Goal: Transaction & Acquisition: Purchase product/service

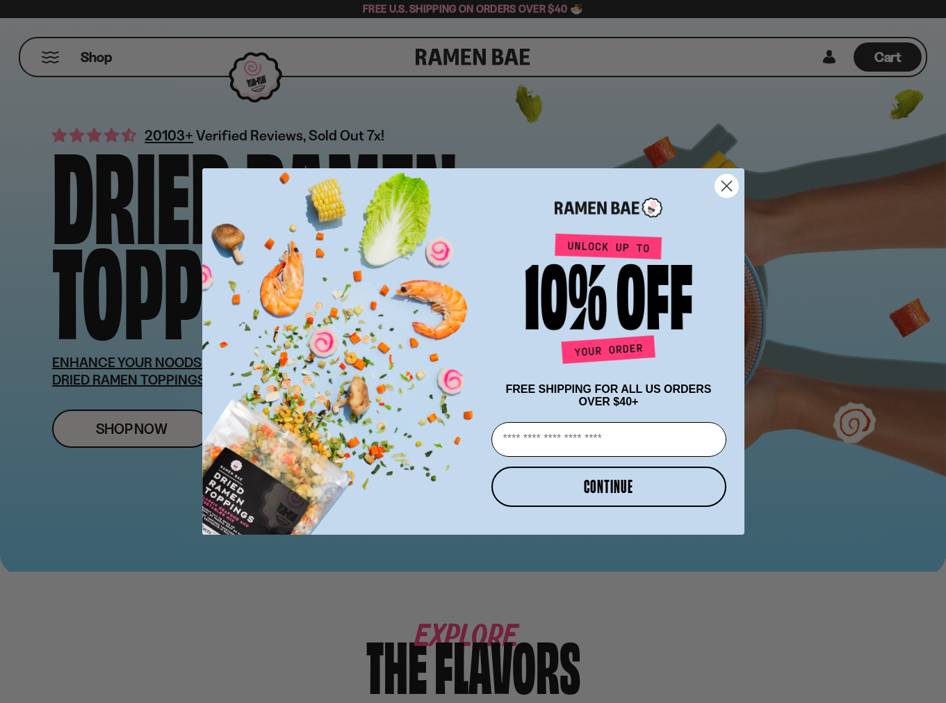
click at [729, 178] on circle "Close dialog" at bounding box center [726, 185] width 23 height 23
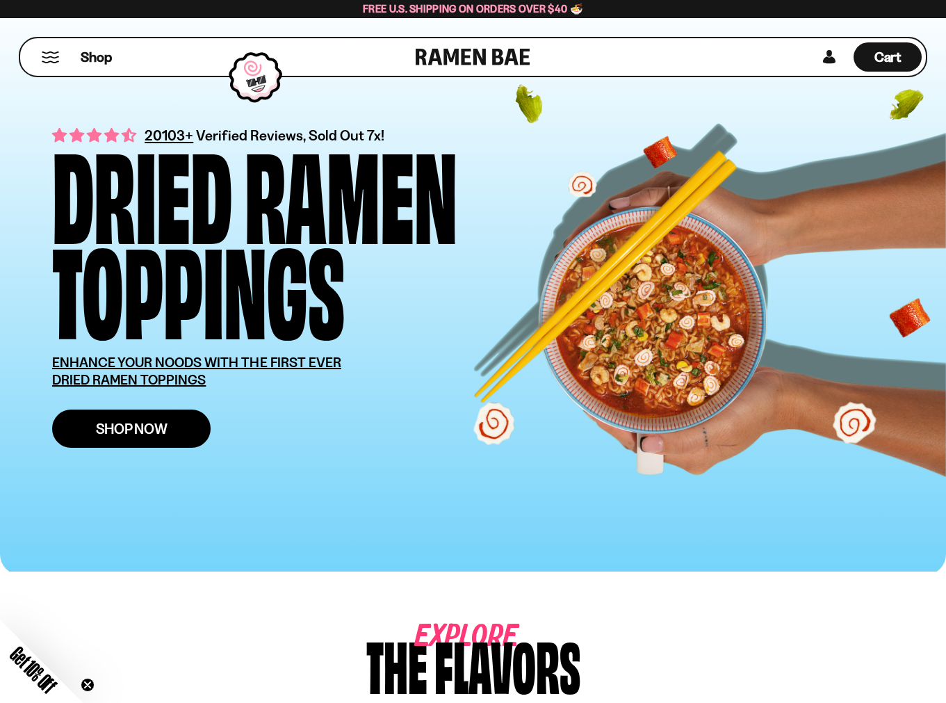
click at [143, 430] on span "Shop Now" at bounding box center [132, 428] width 72 height 15
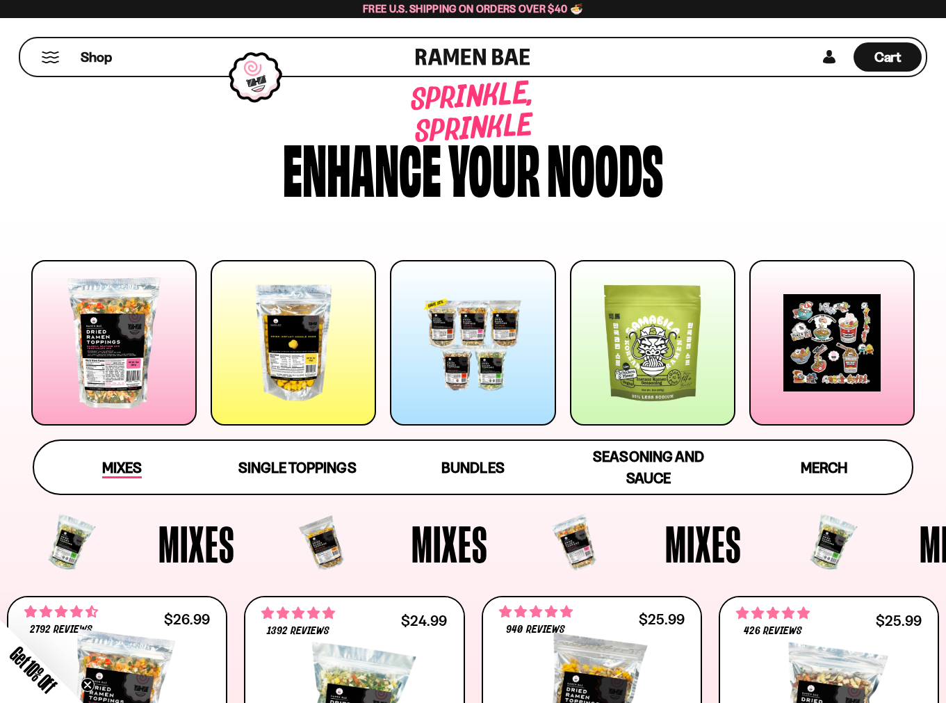
click at [131, 463] on span "Mixes" at bounding box center [122, 468] width 40 height 19
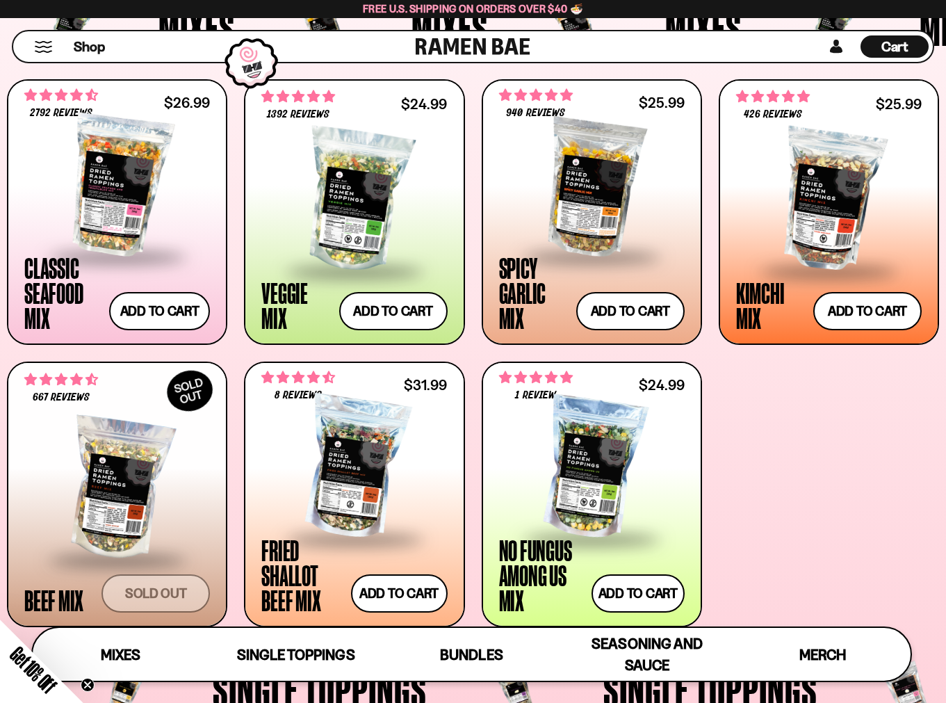
scroll to position [528, 0]
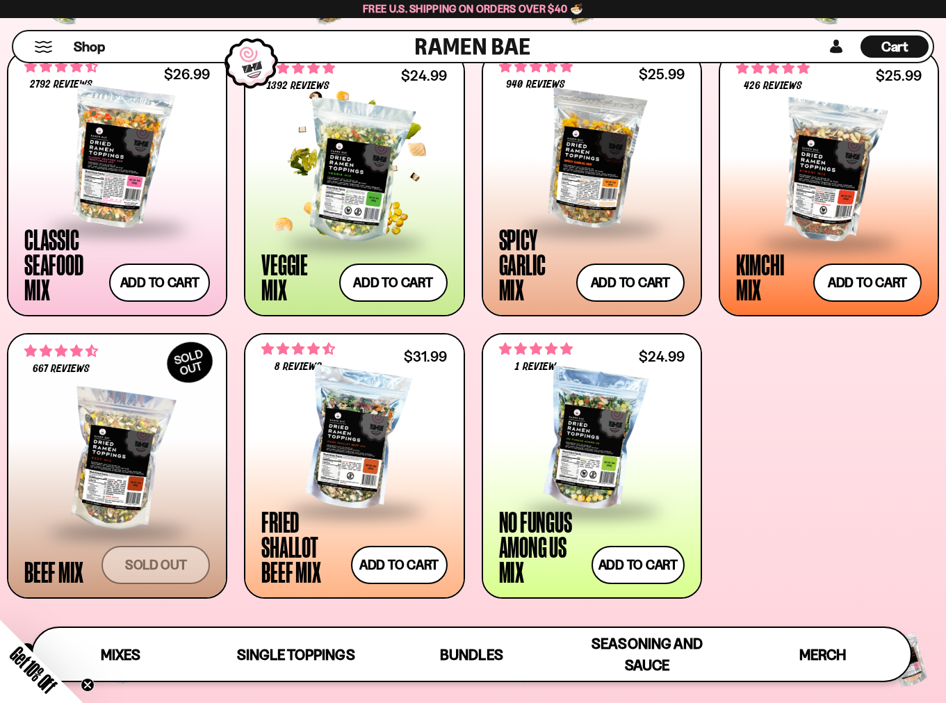
click at [316, 179] on div at bounding box center [354, 171] width 186 height 139
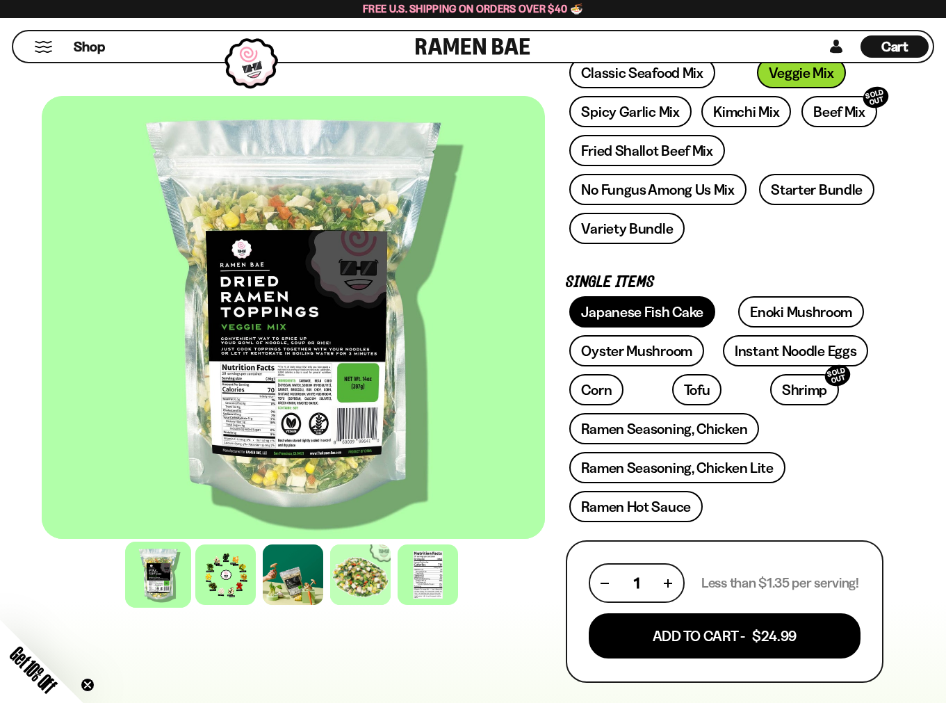
scroll to position [242, 0]
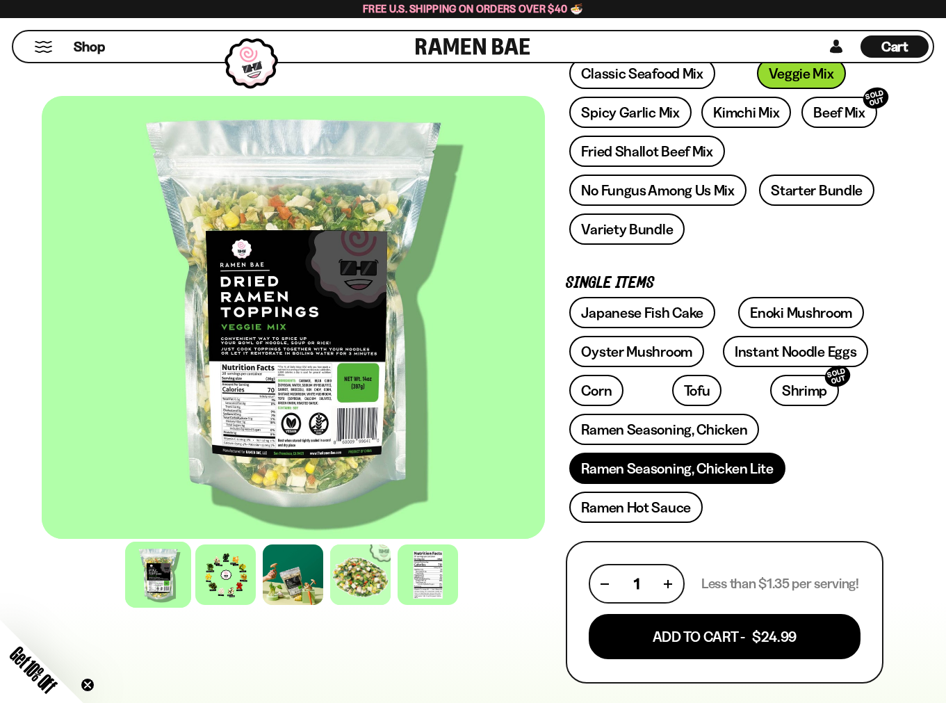
click at [675, 473] on link "Ramen Seasoning, Chicken Lite" at bounding box center [677, 468] width 216 height 31
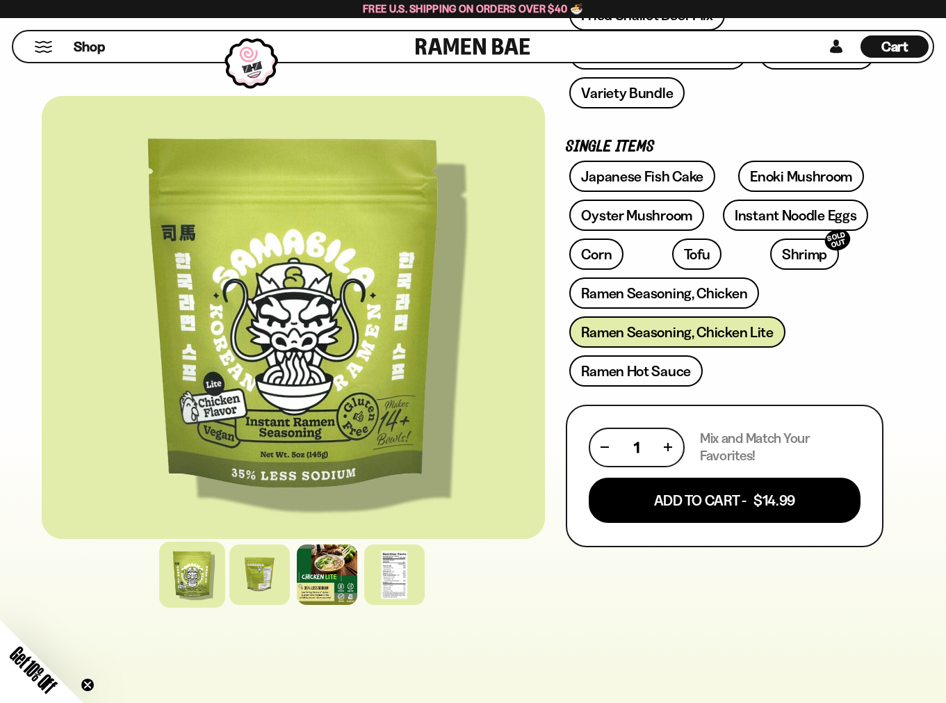
scroll to position [439, 0]
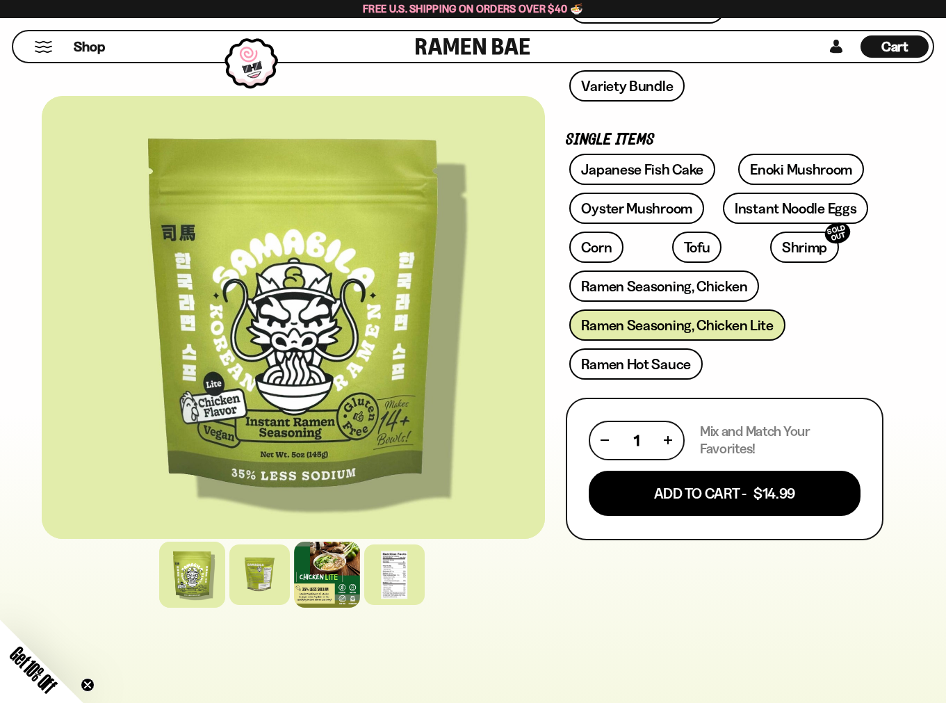
click at [330, 586] on div at bounding box center [327, 575] width 66 height 66
